Goal: Task Accomplishment & Management: Use online tool/utility

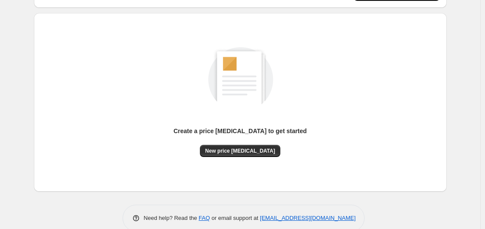
scroll to position [96, 0]
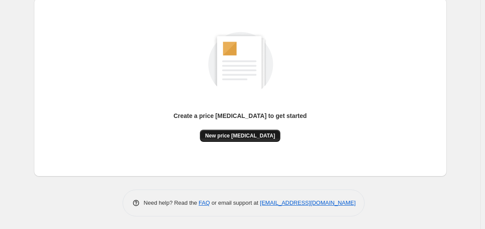
click at [243, 134] on span "New price [MEDICAL_DATA]" at bounding box center [240, 136] width 70 height 7
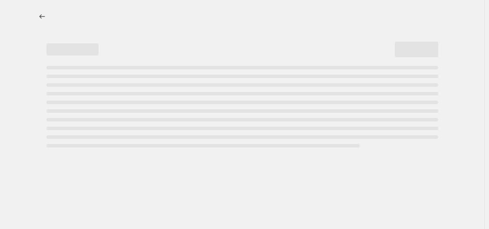
select select "percentage"
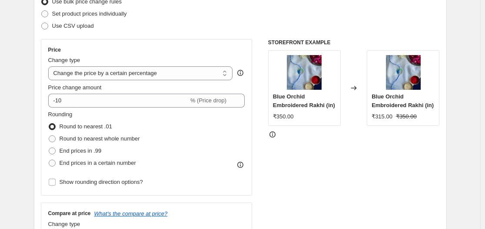
scroll to position [135, 0]
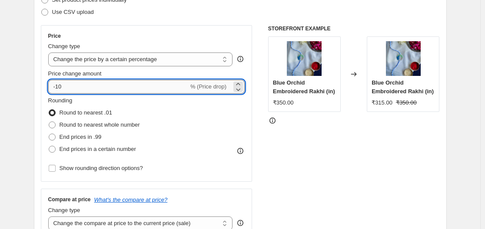
click at [131, 83] on input "-10" at bounding box center [118, 87] width 140 height 14
type input "-1"
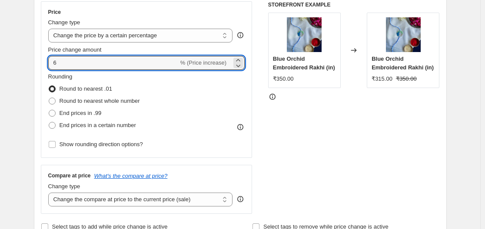
scroll to position [160, 0]
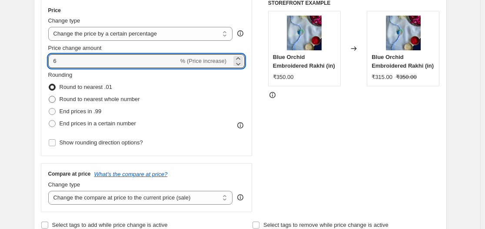
type input "6"
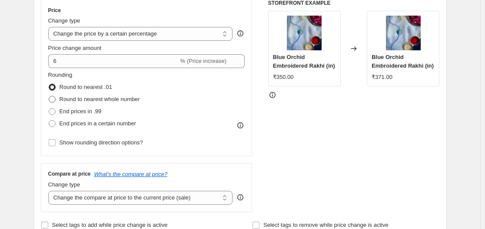
click at [54, 100] on span at bounding box center [52, 99] width 7 height 7
click at [49, 96] on input "Round to nearest whole number" at bounding box center [49, 96] width 0 height 0
radio input "true"
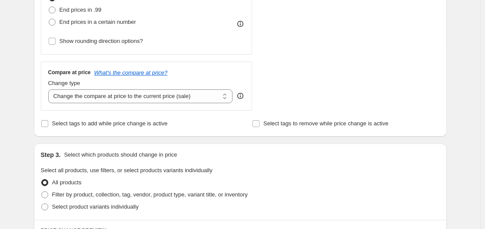
scroll to position [267, 0]
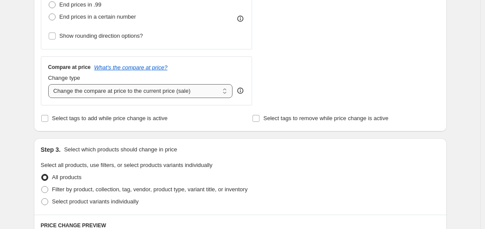
click at [170, 93] on select "Change the compare at price to the current price (sale) Change the compare at p…" at bounding box center [140, 91] width 185 height 14
click at [50, 84] on select "Change the compare at price to the current price (sale) Change the compare at p…" at bounding box center [140, 91] width 185 height 14
click at [125, 90] on select "Change the compare at price to the current price (sale) Change the compare at p…" at bounding box center [140, 91] width 185 height 14
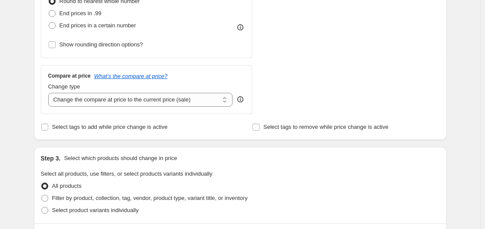
scroll to position [257, 0]
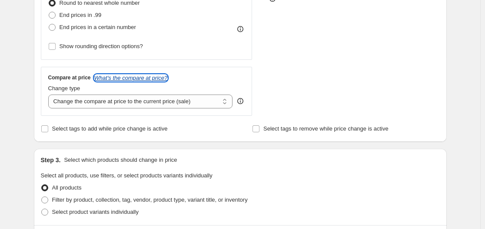
click at [164, 76] on icon "What's the compare at price?" at bounding box center [130, 78] width 73 height 7
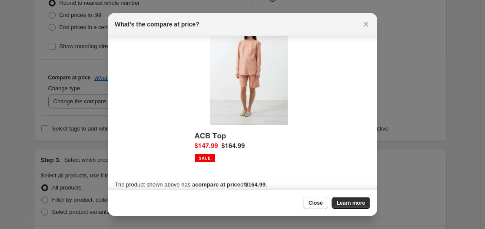
scroll to position [35, 0]
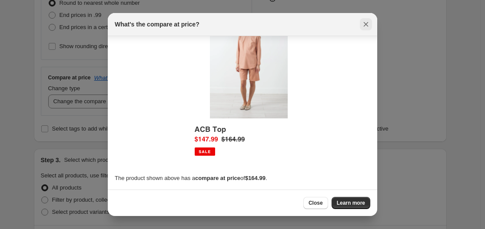
click at [363, 27] on icon "Close" at bounding box center [366, 24] width 9 height 9
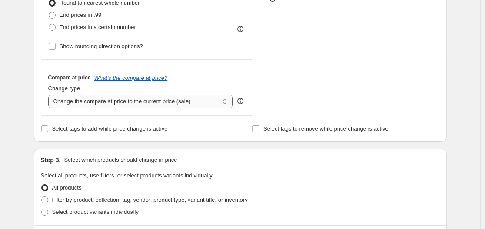
click at [147, 103] on select "Change the compare at price to the current price (sale) Change the compare at p…" at bounding box center [140, 102] width 185 height 14
click at [50, 95] on select "Change the compare at price to the current price (sale) Change the compare at p…" at bounding box center [140, 102] width 185 height 14
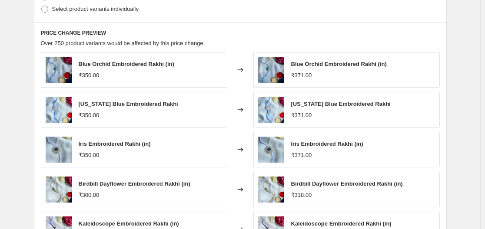
scroll to position [476, 0]
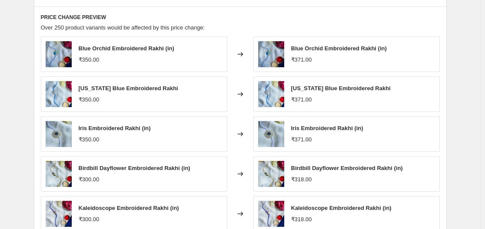
drag, startPoint x: 484, startPoint y: 176, endPoint x: 485, endPoint y: 189, distance: 12.7
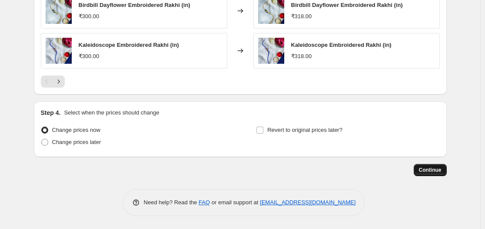
drag, startPoint x: 429, startPoint y: 160, endPoint x: 428, endPoint y: 166, distance: 5.7
click at [428, 166] on button "Continue" at bounding box center [430, 170] width 33 height 12
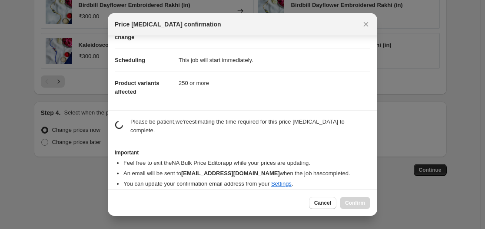
scroll to position [65, 0]
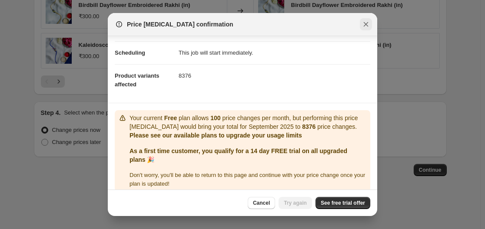
click at [365, 25] on icon "Close" at bounding box center [366, 24] width 9 height 9
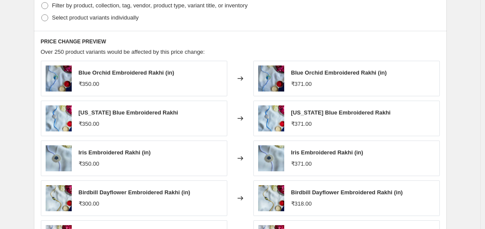
scroll to position [400, 0]
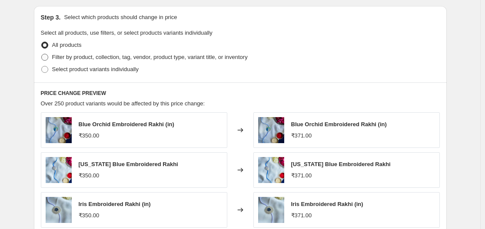
click at [44, 60] on span at bounding box center [44, 57] width 7 height 7
click at [42, 54] on input "Filter by product, collection, tag, vendor, product type, variant title, or inv…" at bounding box center [41, 54] width 0 height 0
radio input "true"
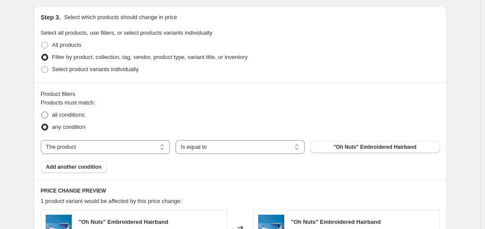
click at [73, 113] on span "all conditions" at bounding box center [68, 115] width 33 height 7
click at [42, 112] on input "all conditions" at bounding box center [41, 112] width 0 height 0
radio input "true"
click at [325, 146] on button ""Oh Nuts" Embroidered Hairband" at bounding box center [374, 147] width 129 height 12
click at [90, 146] on select "The product The product's collection The product's tag The product's vendor The…" at bounding box center [105, 147] width 129 height 14
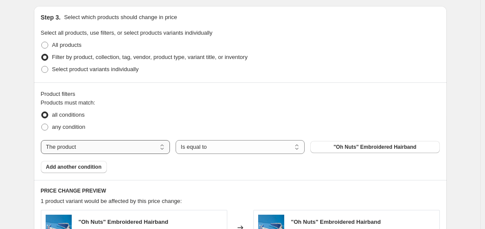
select select "tag"
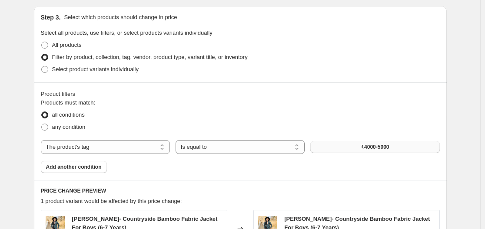
click at [376, 146] on span "₹4000-5000" at bounding box center [375, 147] width 28 height 7
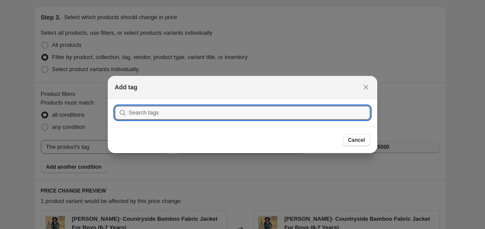
scroll to position [0, 0]
type input "s"
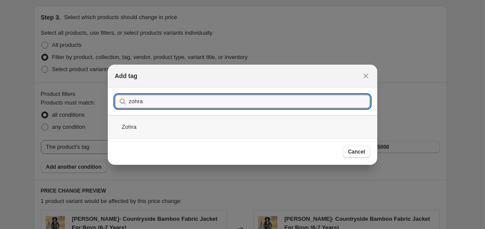
type input "zohra"
click at [146, 133] on div "Zohra" at bounding box center [242, 127] width 269 height 23
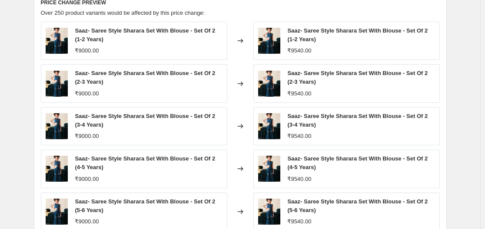
scroll to position [751, 0]
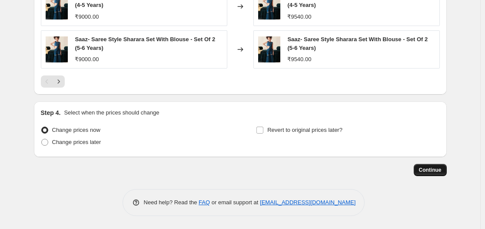
click at [430, 169] on span "Continue" at bounding box center [430, 170] width 23 height 7
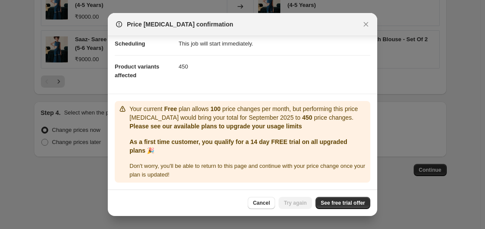
scroll to position [83, 0]
click at [363, 26] on icon "Close" at bounding box center [366, 24] width 9 height 9
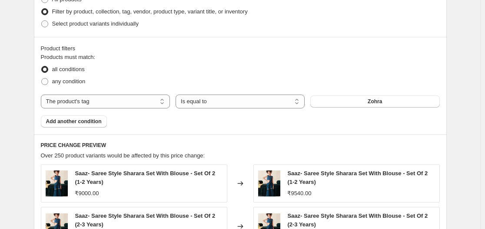
scroll to position [434, 0]
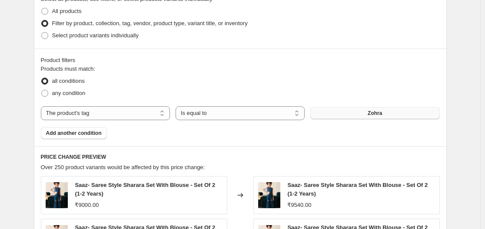
click at [356, 108] on button "Zohra" at bounding box center [374, 113] width 129 height 12
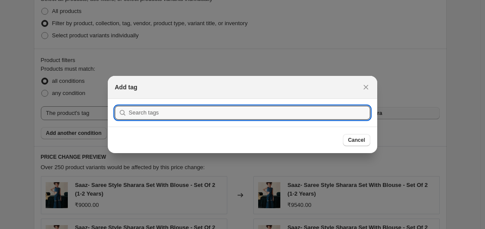
scroll to position [0, 0]
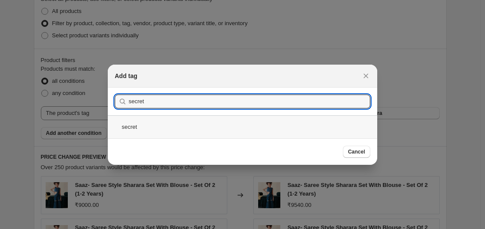
type input "secret"
click at [144, 129] on div "secret" at bounding box center [242, 127] width 269 height 23
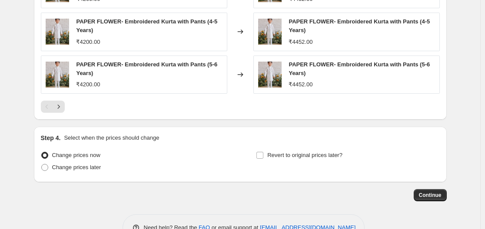
scroll to position [751, 0]
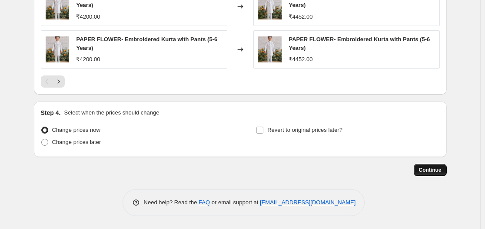
click at [438, 170] on span "Continue" at bounding box center [430, 170] width 23 height 7
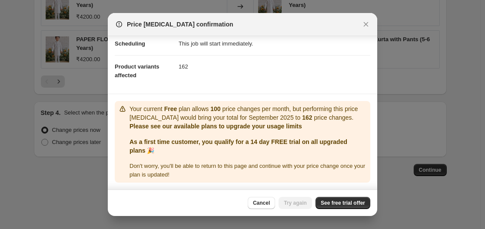
scroll to position [83, 0]
click at [256, 206] on span "Cancel" at bounding box center [261, 203] width 17 height 7
